Goal: Task Accomplishment & Management: Use online tool/utility

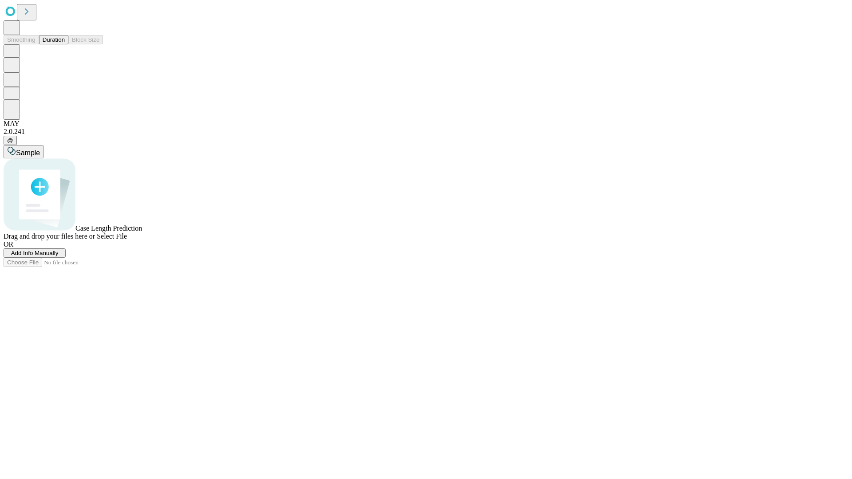
click at [65, 44] on button "Duration" at bounding box center [53, 39] width 29 height 9
click at [59, 256] on span "Add Info Manually" at bounding box center [34, 253] width 47 height 7
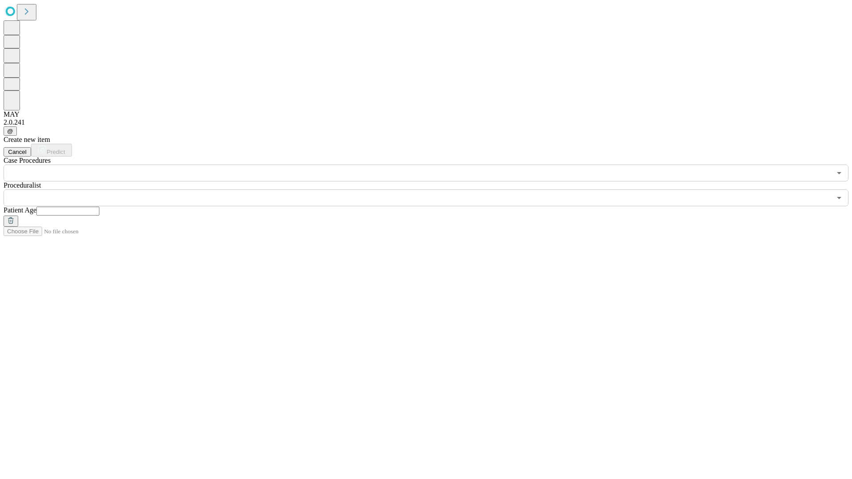
click at [99, 207] on input "text" at bounding box center [67, 211] width 63 height 9
type input "**"
click at [432, 189] on input "text" at bounding box center [418, 197] width 828 height 17
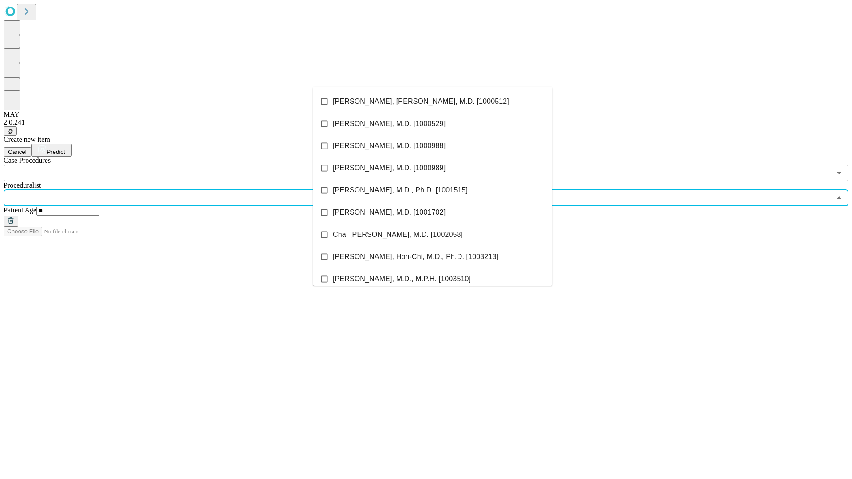
click at [433, 102] on li "[PERSON_NAME], [PERSON_NAME], M.D. [1000512]" at bounding box center [433, 102] width 240 height 22
click at [186, 165] on input "text" at bounding box center [418, 173] width 828 height 17
